Goal: Task Accomplishment & Management: Complete application form

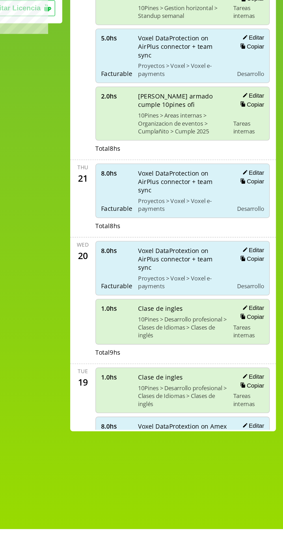
click at [268, 404] on button "Copiar" at bounding box center [261, 406] width 17 height 5
select select "**********"
type input "*"
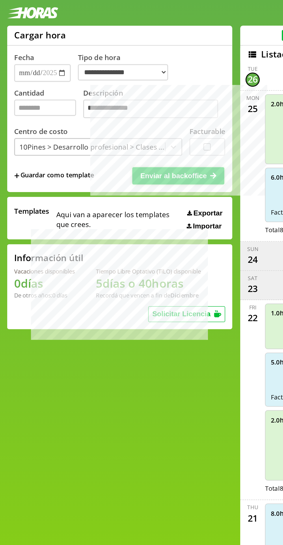
click at [121, 116] on span "Enviar al backoffice" at bounding box center [113, 114] width 43 height 5
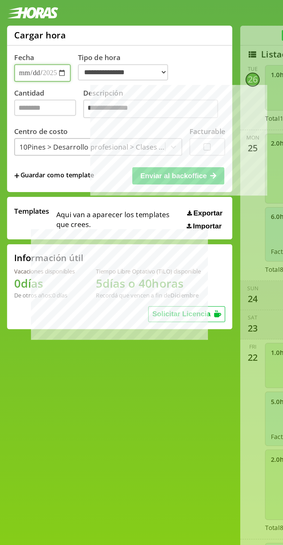
select select "**********"
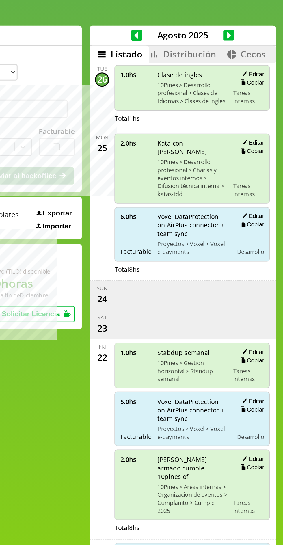
click at [266, 144] on button "Copiar" at bounding box center [261, 146] width 17 height 5
type input "*"
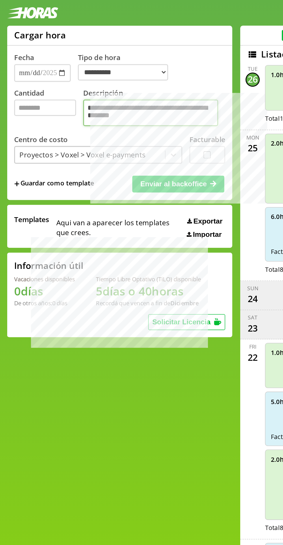
click at [126, 80] on textarea "**********" at bounding box center [98, 73] width 88 height 17
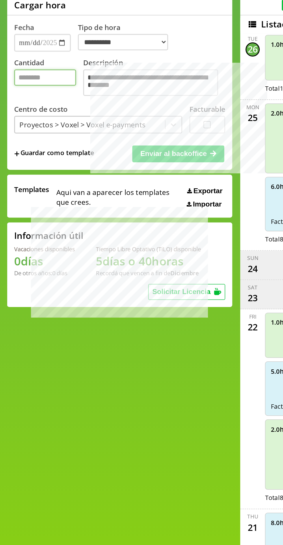
click at [18, 75] on input "*" at bounding box center [29, 70] width 40 height 11
type input "*"
click at [116, 121] on icon at bounding box center [118, 120] width 5 height 5
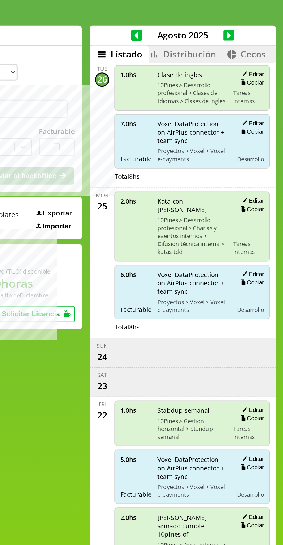
click at [259, 32] on span "Cecos" at bounding box center [263, 36] width 16 height 8
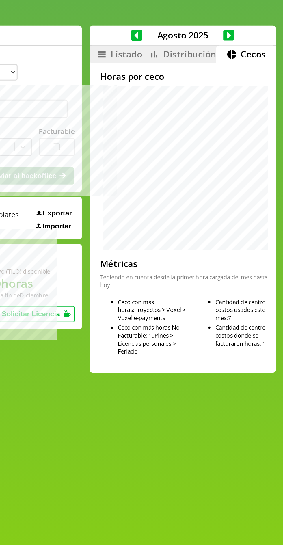
click at [214, 35] on span "Distribución" at bounding box center [222, 36] width 35 height 8
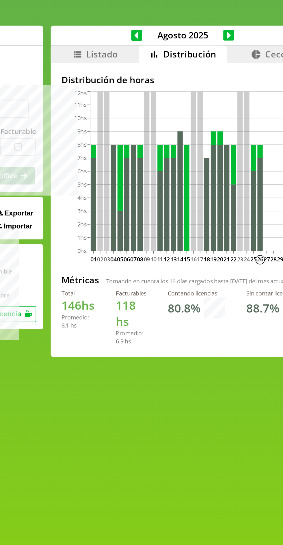
click at [271, 34] on span "Cecos" at bounding box center [279, 36] width 16 height 8
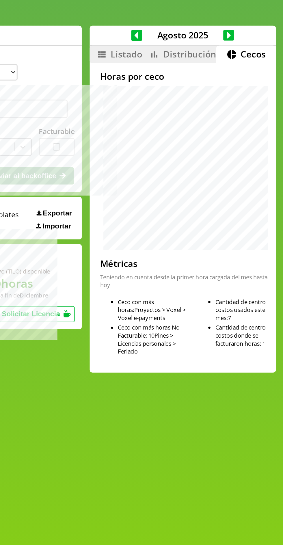
click at [208, 38] on span "Distribución" at bounding box center [222, 36] width 35 height 8
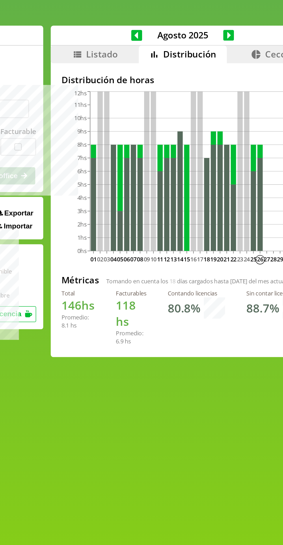
click at [157, 38] on span "Listado" at bounding box center [165, 36] width 21 height 8
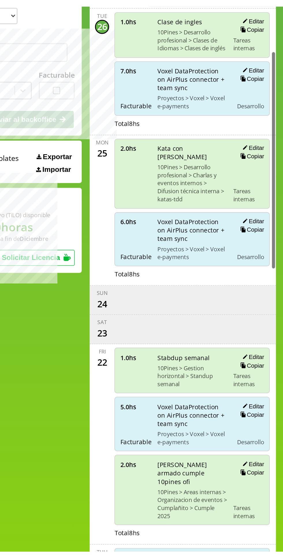
scroll to position [97, 0]
